Goal: Information Seeking & Learning: Learn about a topic

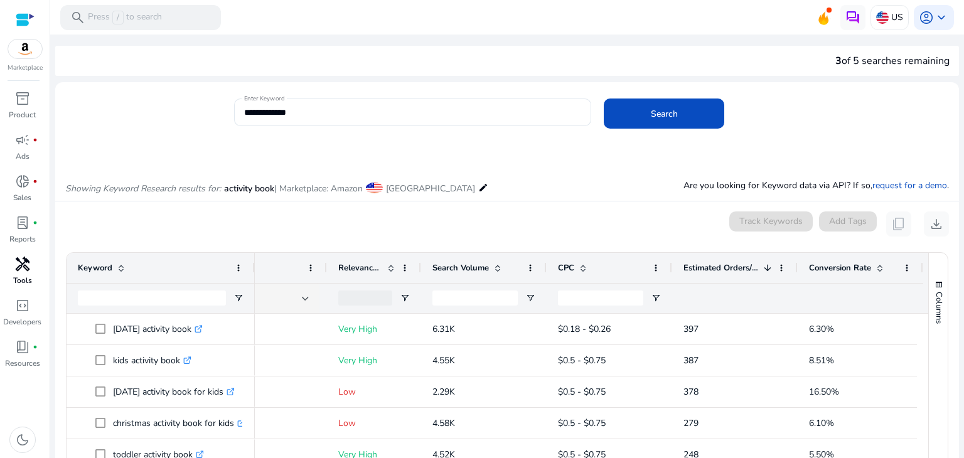
click at [26, 272] on span "handyman" at bounding box center [22, 264] width 15 height 15
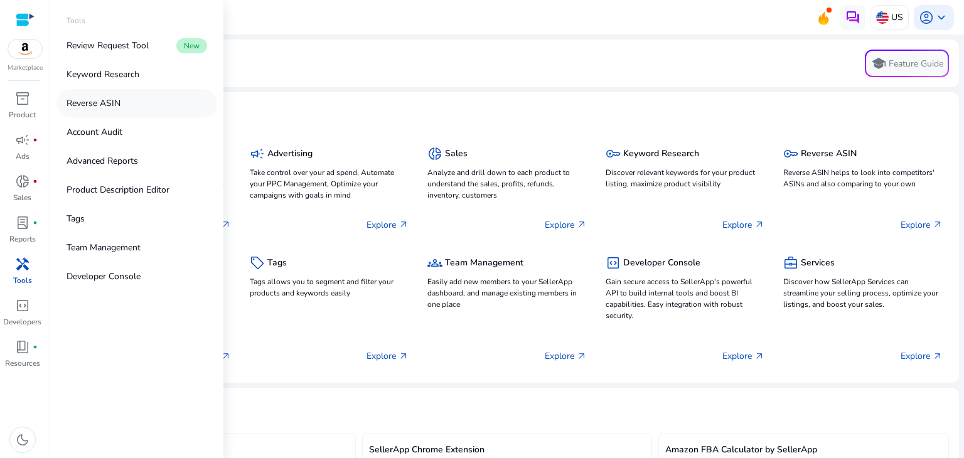
click at [131, 106] on link "Reverse ASIN" at bounding box center [136, 103] width 161 height 28
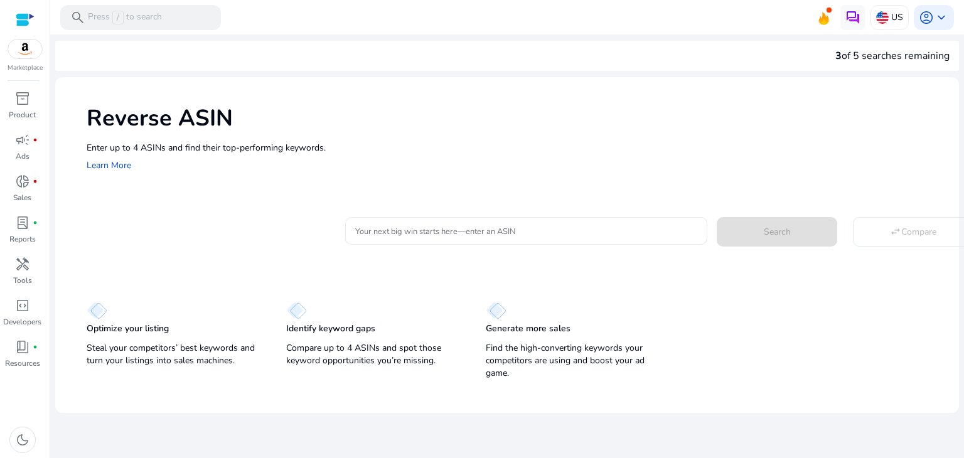
click at [498, 232] on input "Your next big win starts here—enter an ASIN" at bounding box center [526, 231] width 342 height 14
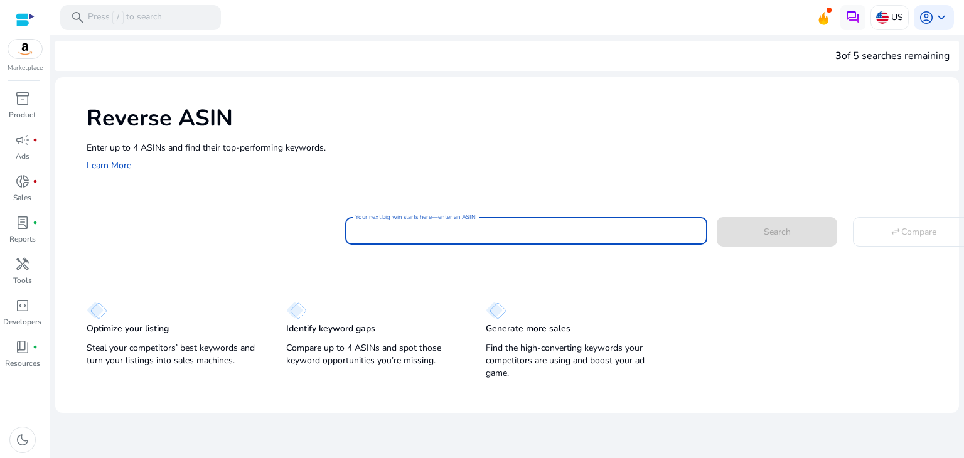
paste input "**********"
type input "**********"
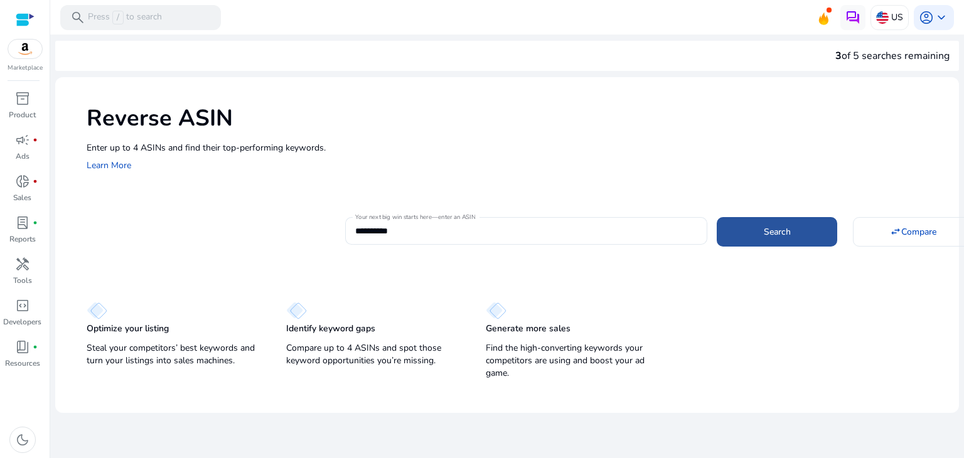
click at [753, 226] on span at bounding box center [777, 232] width 120 height 30
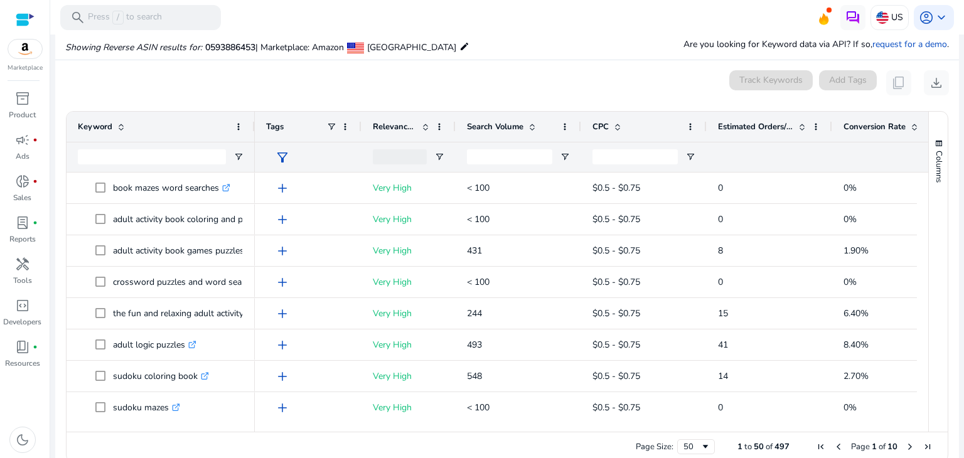
scroll to position [134, 0]
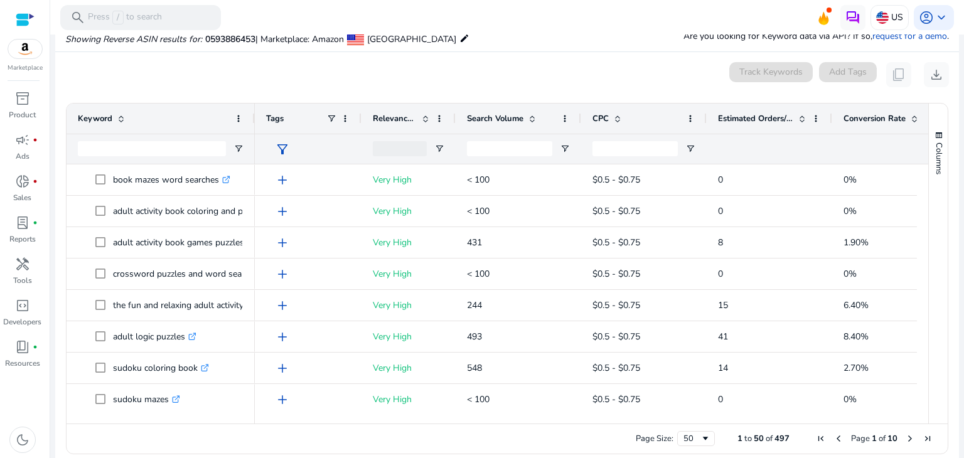
click at [872, 121] on span "Conversion Rate" at bounding box center [874, 118] width 62 height 11
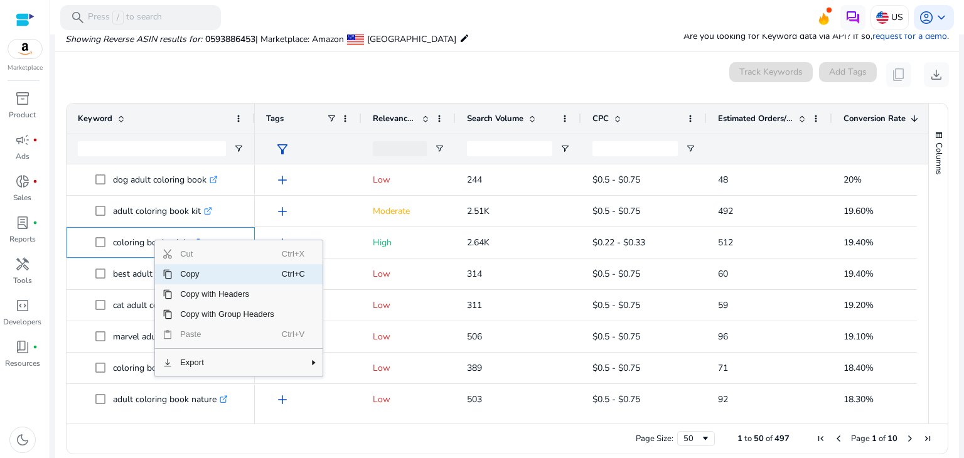
click at [204, 272] on span "Copy" at bounding box center [227, 274] width 109 height 20
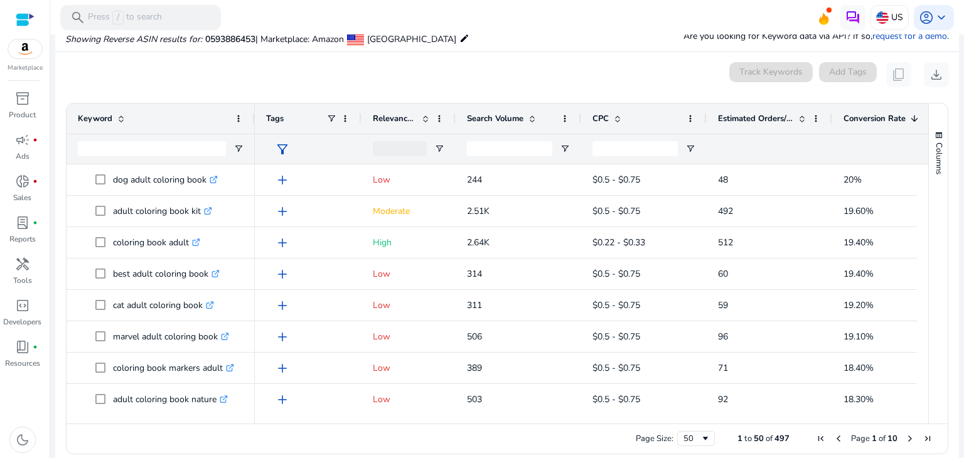
click at [411, 74] on div "0 keyword(s) selected Track Keywords Add Tags content_copy download" at bounding box center [507, 74] width 884 height 25
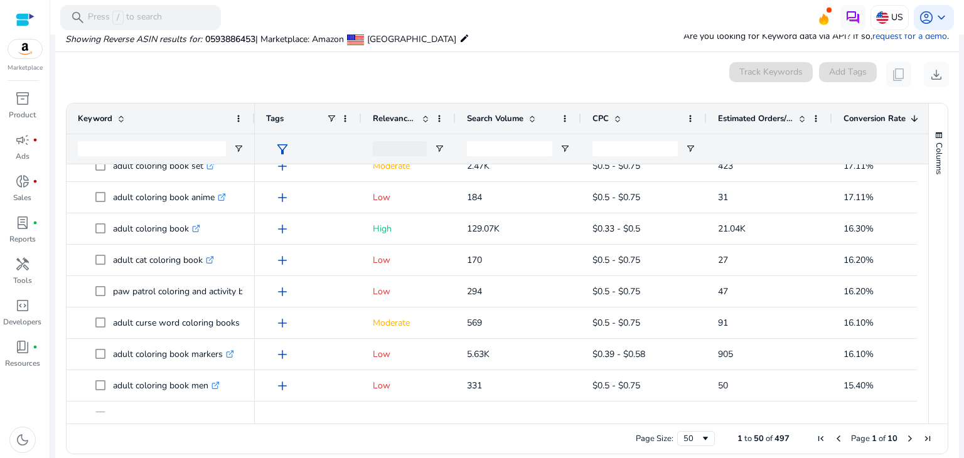
scroll to position [409, 0]
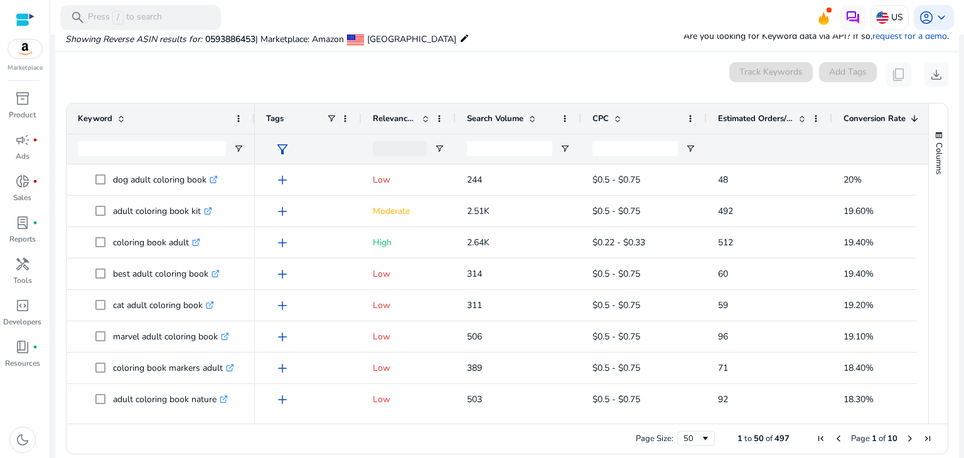
click at [521, 60] on mat-card "0 keyword(s) selected Track Keywords Add Tags content_copy download Press SPACE…" at bounding box center [507, 261] width 904 height 419
